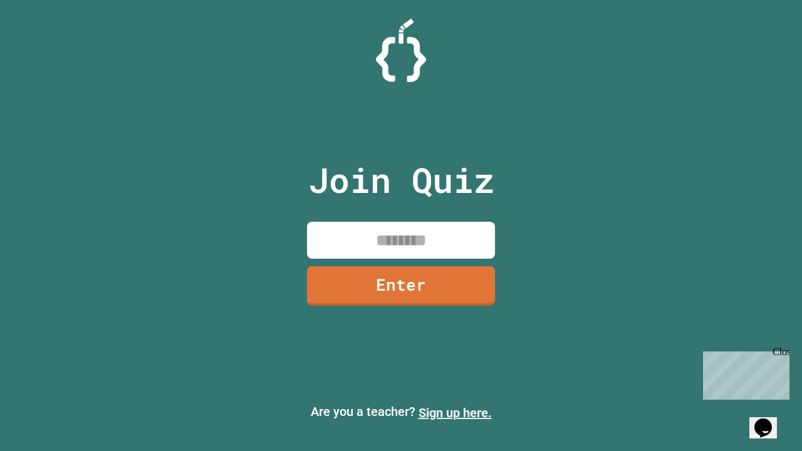
click at [455, 413] on link "Sign up here." at bounding box center [454, 412] width 73 height 15
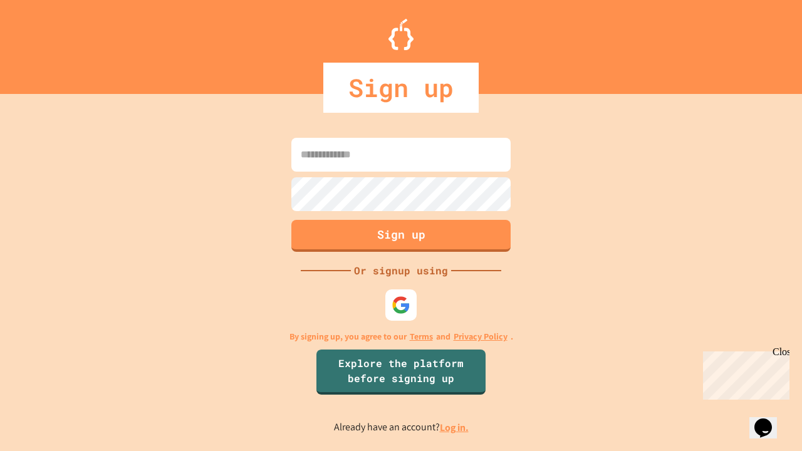
click at [455, 427] on link "Log in." at bounding box center [454, 427] width 29 height 13
